Goal: Obtain resource: Download file/media

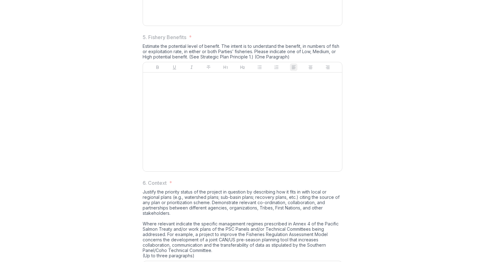
scroll to position [655, 0]
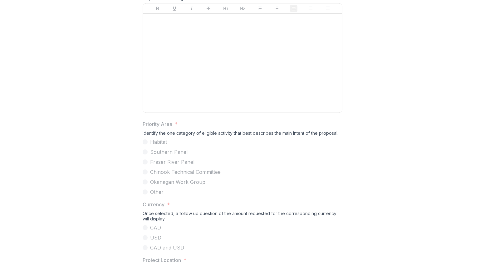
click at [292, 110] on div at bounding box center [242, 63] width 194 height 94
click at [236, 110] on div at bounding box center [242, 63] width 194 height 94
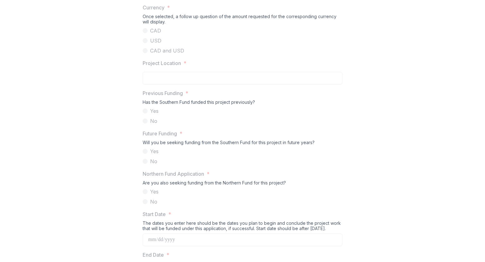
scroll to position [576, 0]
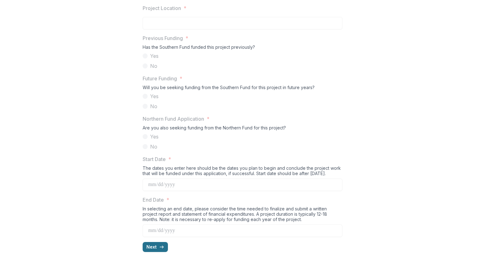
click at [159, 249] on icon "button" at bounding box center [161, 246] width 5 height 5
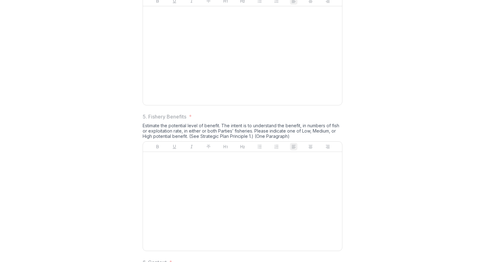
scroll to position [881, 0]
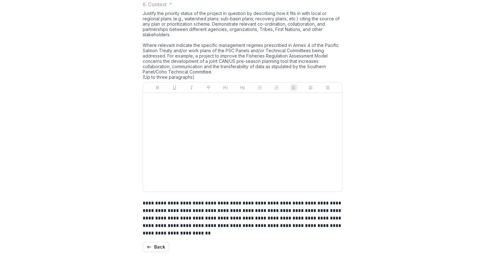
click at [268, 159] on div at bounding box center [242, 142] width 194 height 94
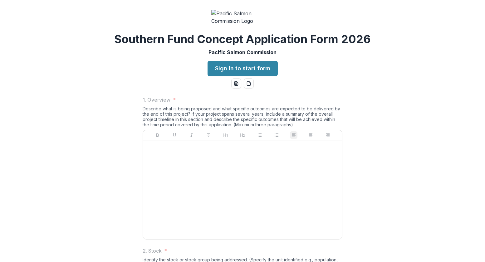
scroll to position [0, 0]
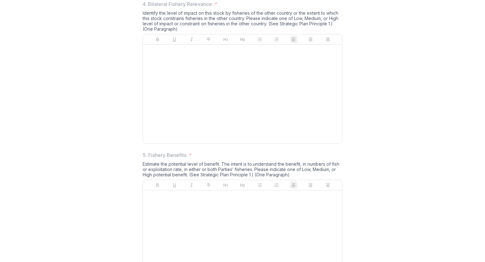
scroll to position [576, 0]
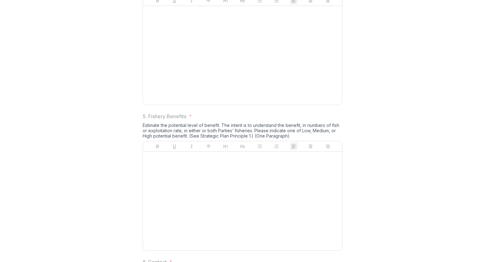
click at [288, 102] on div at bounding box center [242, 55] width 194 height 94
drag, startPoint x: 288, startPoint y: 110, endPoint x: 283, endPoint y: 95, distance: 15.4
click at [288, 102] on div at bounding box center [242, 55] width 194 height 94
click at [278, 90] on div at bounding box center [242, 55] width 194 height 94
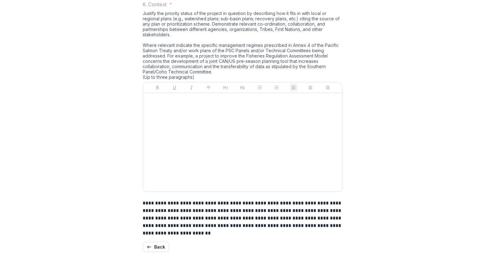
scroll to position [881, 0]
click at [157, 243] on button "Back" at bounding box center [156, 247] width 27 height 10
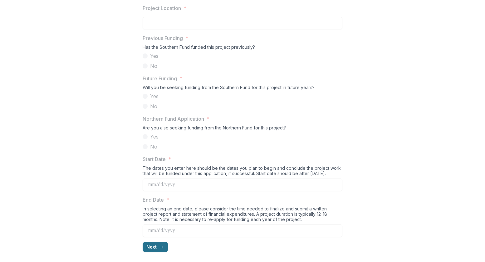
click at [152, 247] on button "Next" at bounding box center [155, 247] width 25 height 10
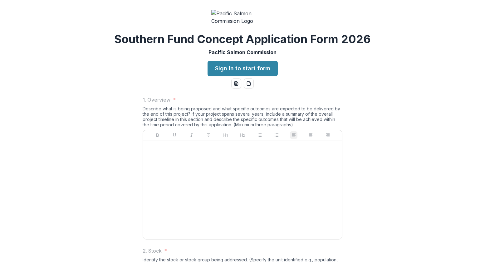
scroll to position [0, 0]
click at [237, 83] on icon "word-download" at bounding box center [237, 82] width 1 height 1
click at [248, 86] on icon "pdf-download" at bounding box center [248, 83] width 5 height 5
